Goal: Complete Application Form: Complete application form

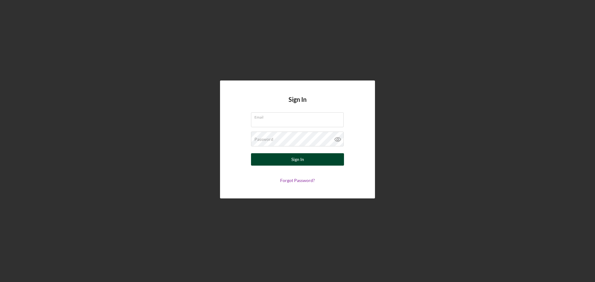
type input "ldcwebb@att.net"
click at [296, 160] on div "Sign In" at bounding box center [297, 159] width 13 height 12
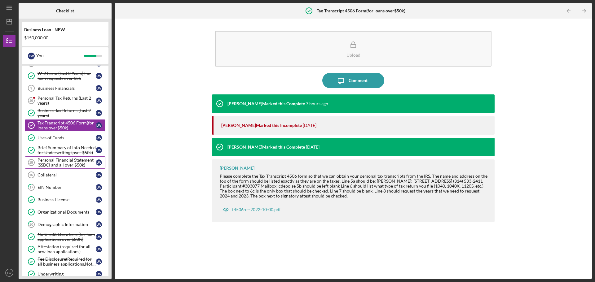
scroll to position [73, 0]
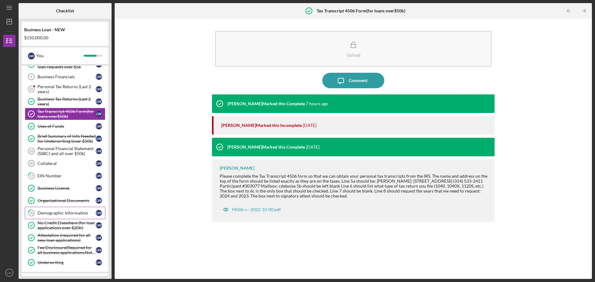
click at [64, 212] on div "Demographic Information" at bounding box center [66, 213] width 58 height 5
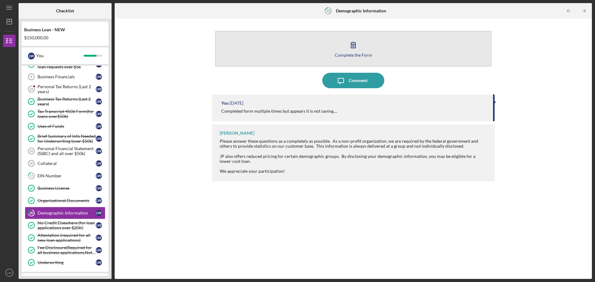
click at [352, 45] on icon "button" at bounding box center [352, 44] width 15 height 15
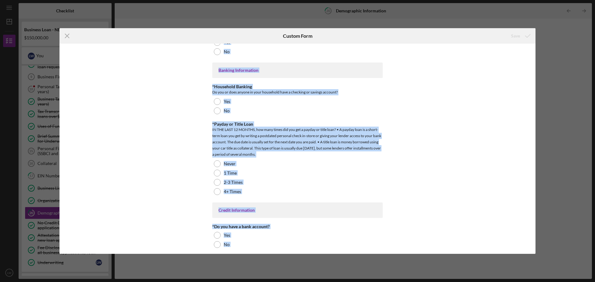
scroll to position [1224, 0]
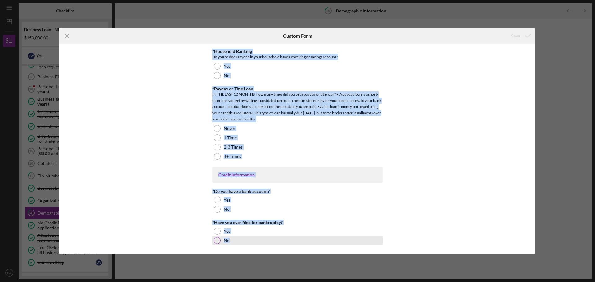
drag, startPoint x: 212, startPoint y: 71, endPoint x: 248, endPoint y: 240, distance: 172.8
copy div "Gender [DEMOGRAPHIC_DATA] [DEMOGRAPHIC_DATA] [DEMOGRAPHIC_DATA] Choose not to r…"
click at [177, 68] on div "Demographic Information *Gender [DEMOGRAPHIC_DATA] [DEMOGRAPHIC_DATA] [DEMOGRAP…" at bounding box center [297, 149] width 476 height 210
